Goal: Task Accomplishment & Management: Complete application form

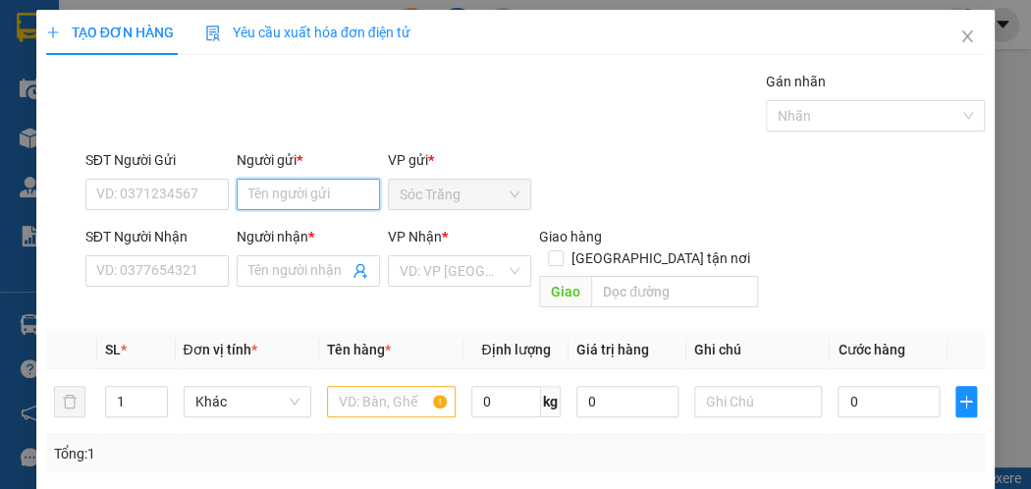
click at [318, 186] on input "Người gửi *" at bounding box center [308, 194] width 143 height 31
type input "ANH KHOA"
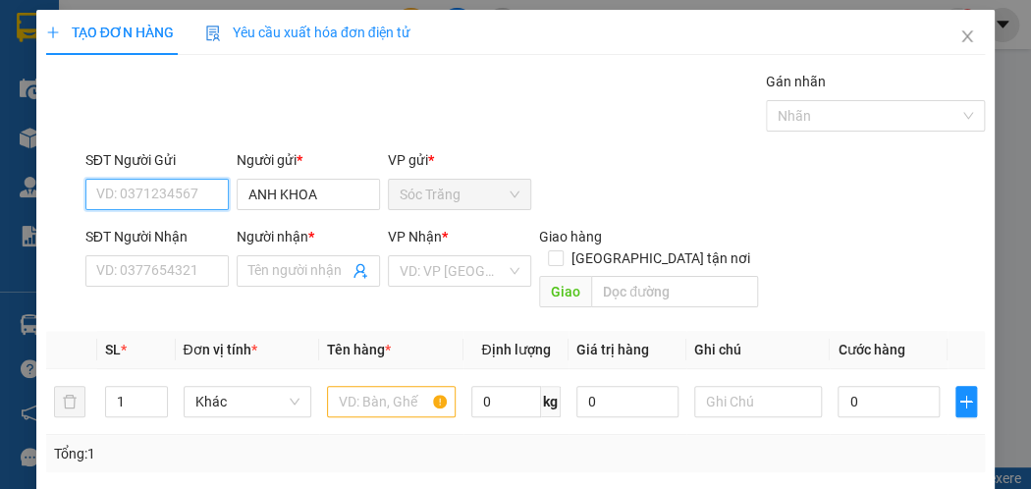
click at [121, 196] on input "SĐT Người Gửi" at bounding box center [156, 194] width 143 height 31
type input "0918667006"
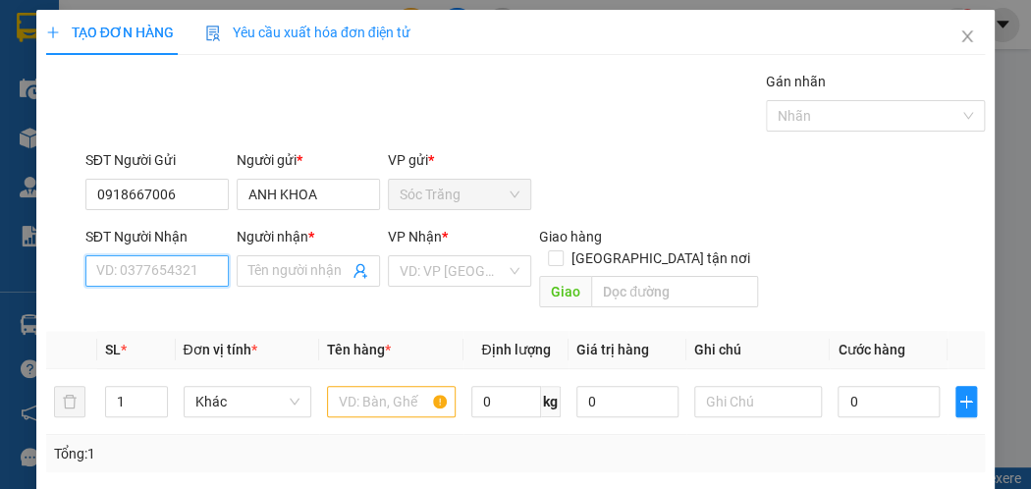
click at [114, 263] on input "SĐT Người Nhận" at bounding box center [156, 270] width 143 height 31
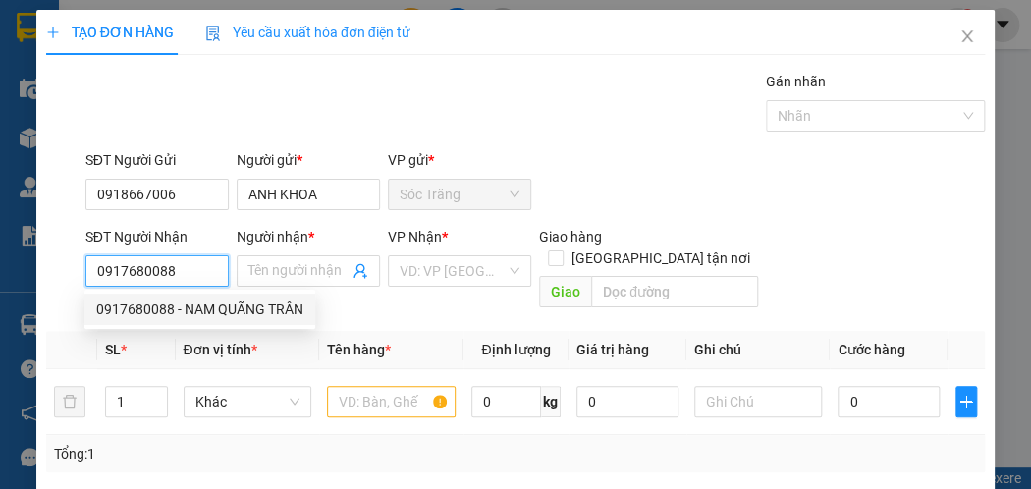
type input "0917680088"
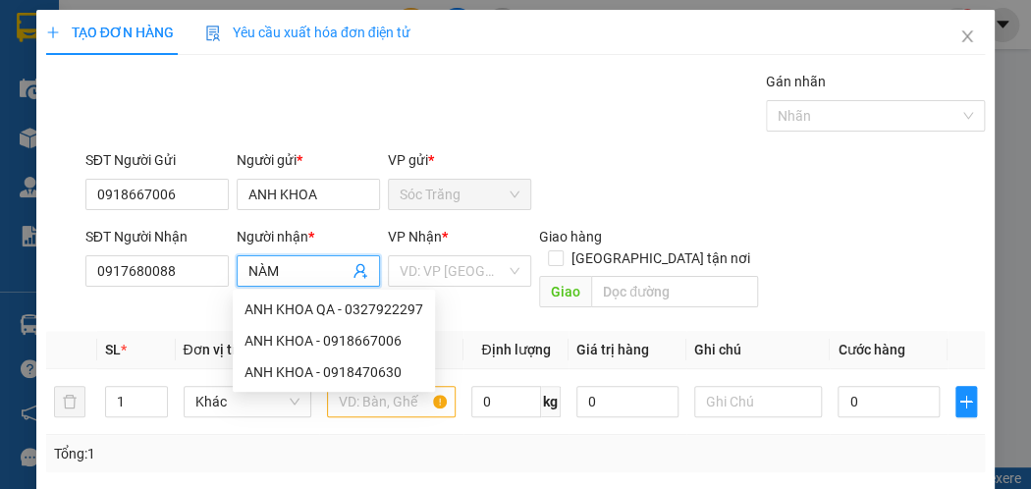
type input "NÀM"
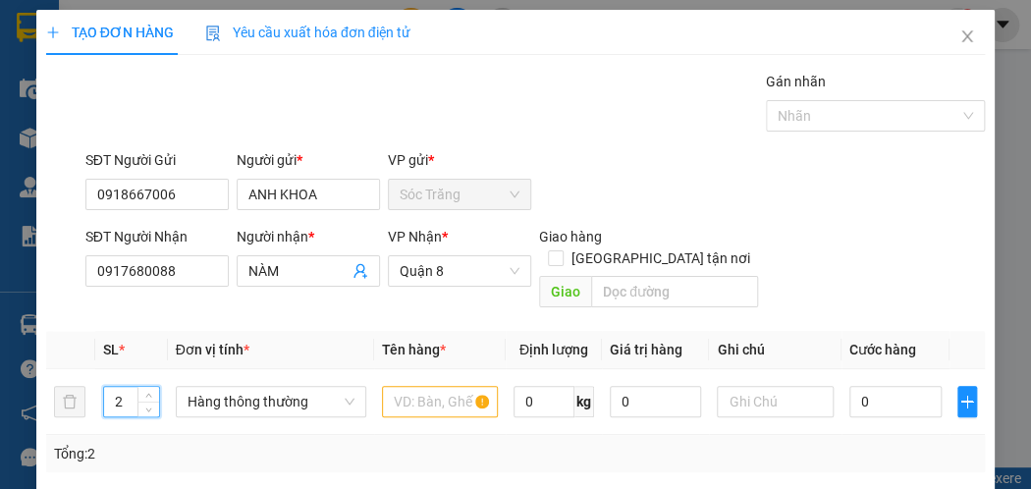
type input "2"
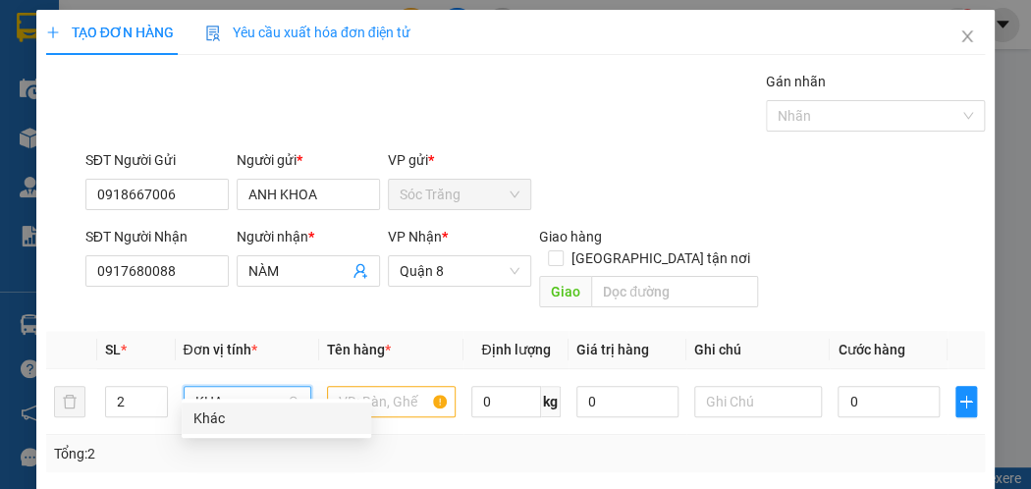
type input "KHAC"
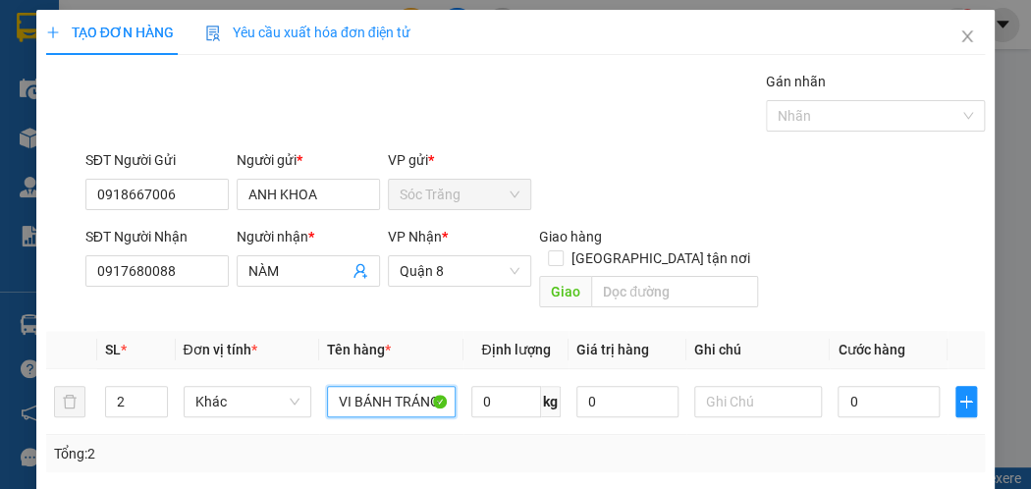
type input "VI BÁNH TRÁNG"
type input "5"
type input "100"
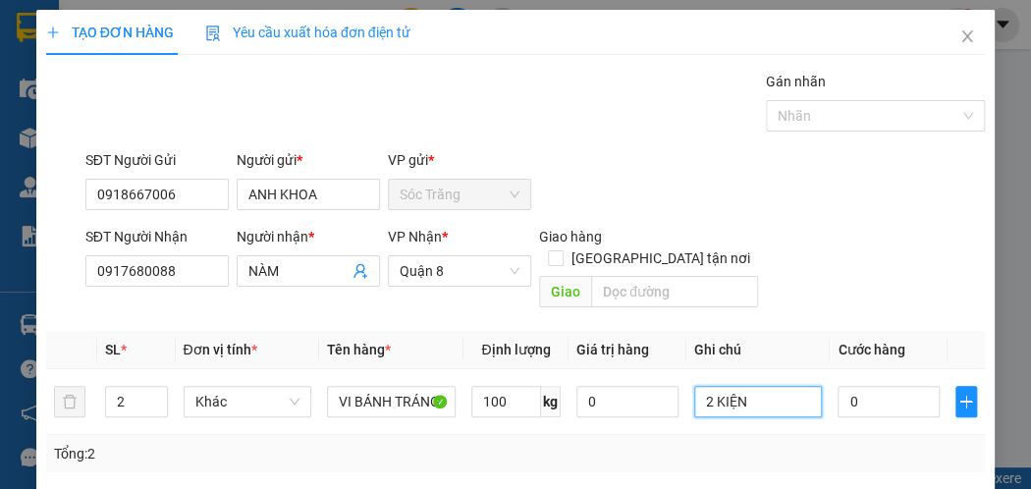
type input "2 KIỆN"
type input "1"
type input "10"
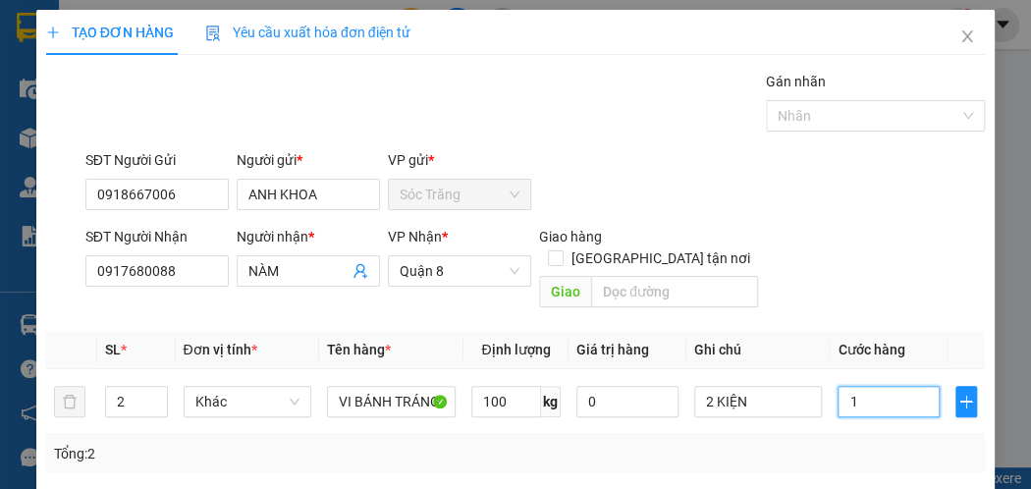
type input "10"
type input "100"
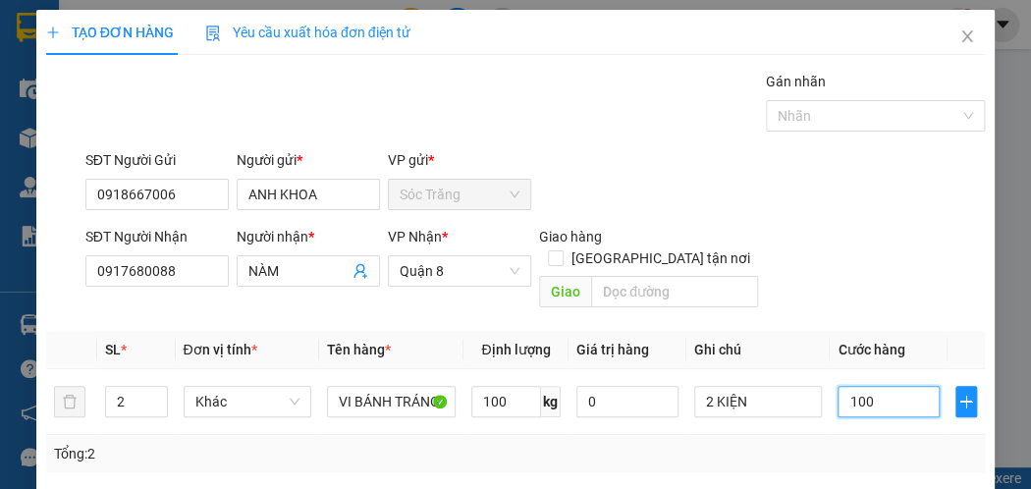
type input "1.000"
type input "10.000"
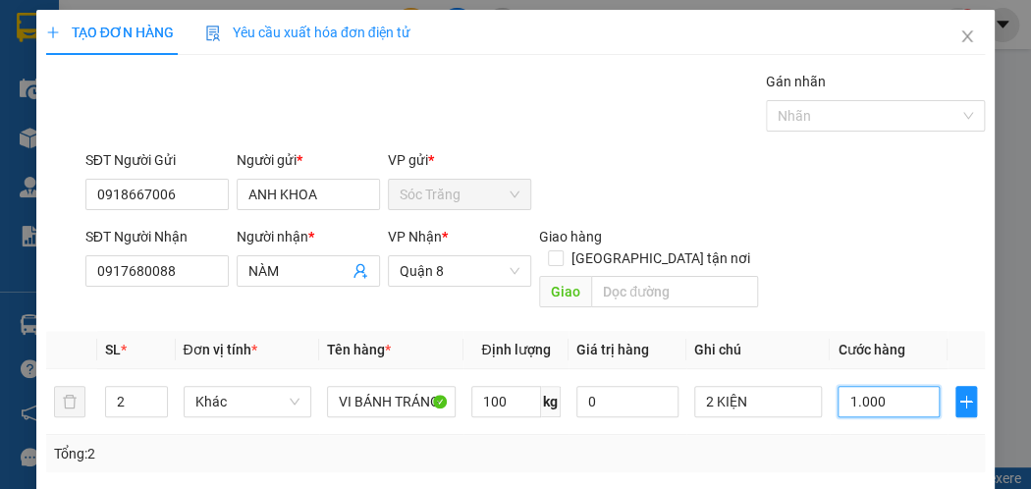
type input "10.000"
type input "100.000"
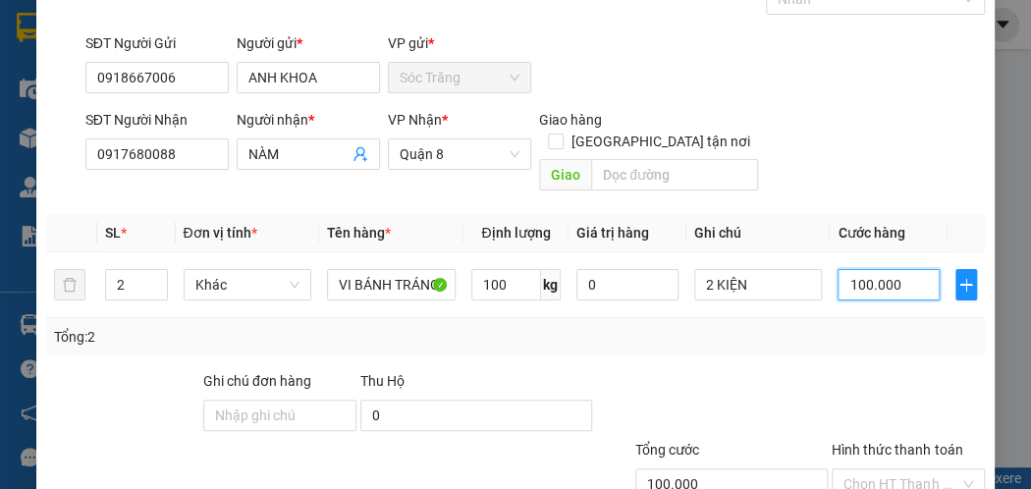
scroll to position [236, 0]
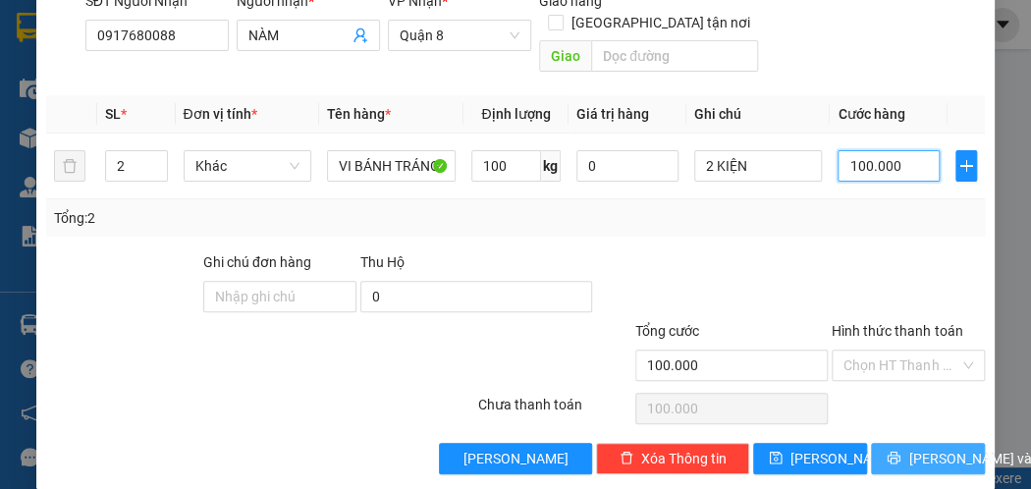
type input "100.000"
click at [884, 443] on button "[PERSON_NAME] và In" at bounding box center [928, 458] width 114 height 31
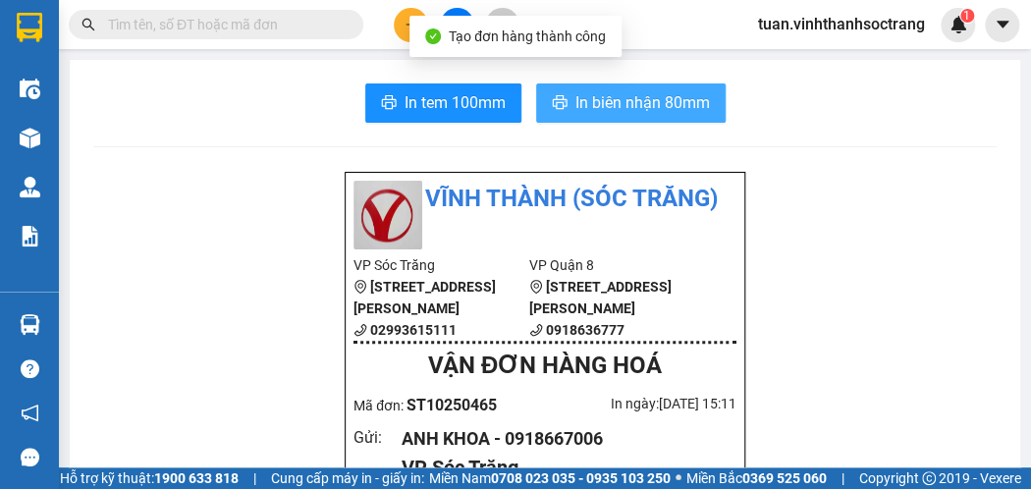
click at [642, 103] on span "In biên nhận 80mm" at bounding box center [643, 102] width 135 height 25
